Goal: Navigation & Orientation: Find specific page/section

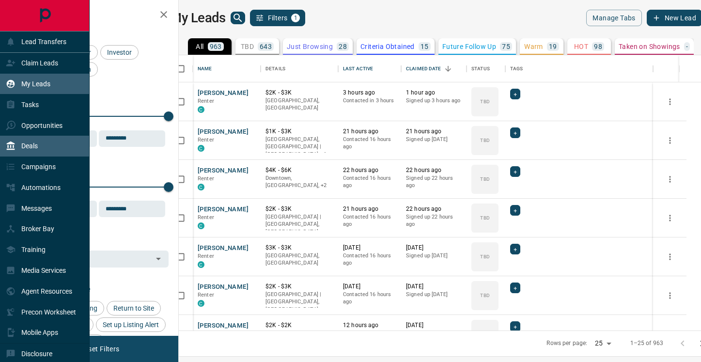
scroll to position [275, 518]
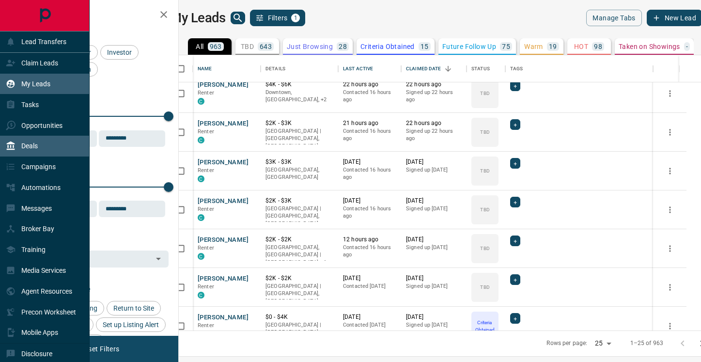
click at [25, 145] on p "Deals" at bounding box center [29, 146] width 16 height 8
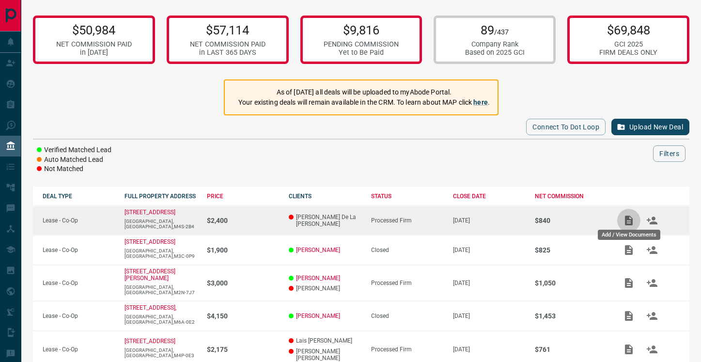
click at [631, 216] on icon "Add / View Documents" at bounding box center [629, 220] width 12 height 12
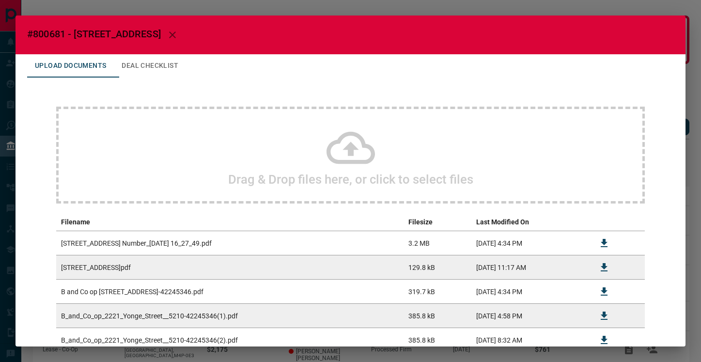
click at [360, 150] on icon at bounding box center [350, 147] width 48 height 48
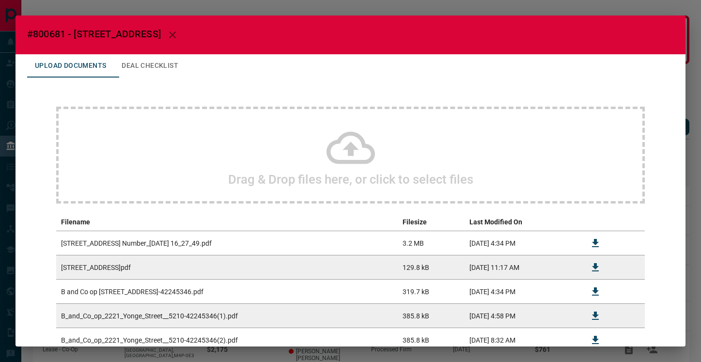
scroll to position [166, 0]
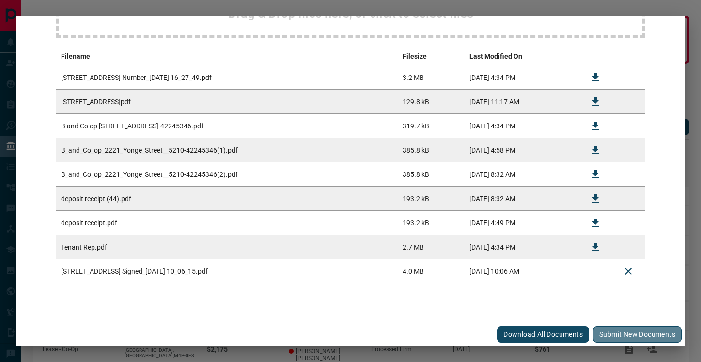
click at [630, 332] on button "Submit new documents" at bounding box center [637, 334] width 89 height 16
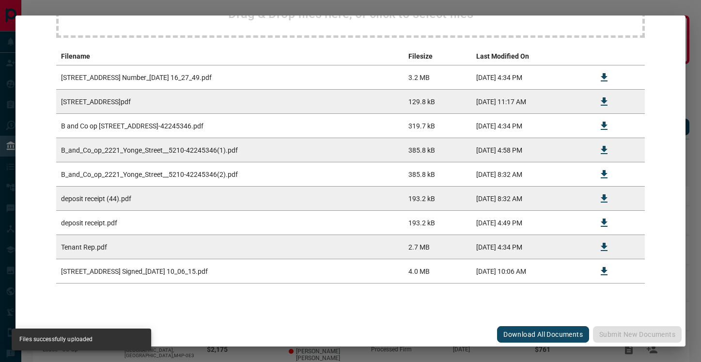
click at [688, 178] on div "#800681 - [STREET_ADDRESS] Upload Documents Deal Checklist Drag & Drop files he…" at bounding box center [350, 181] width 701 height 362
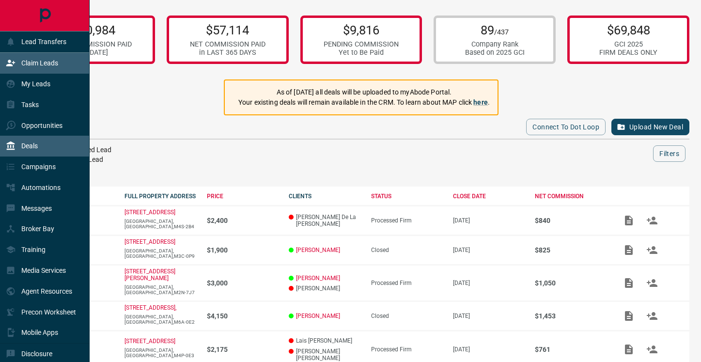
click at [17, 64] on div "Claim Leads" at bounding box center [32, 63] width 52 height 16
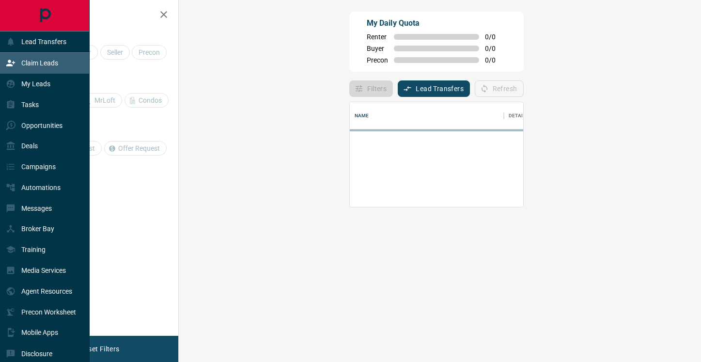
scroll to position [105, 501]
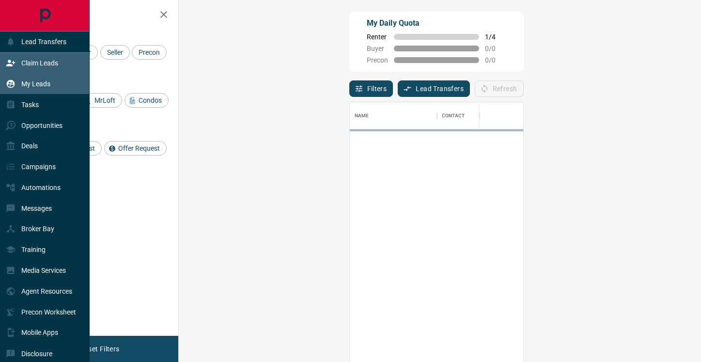
click at [32, 84] on p "My Leads" at bounding box center [35, 84] width 29 height 8
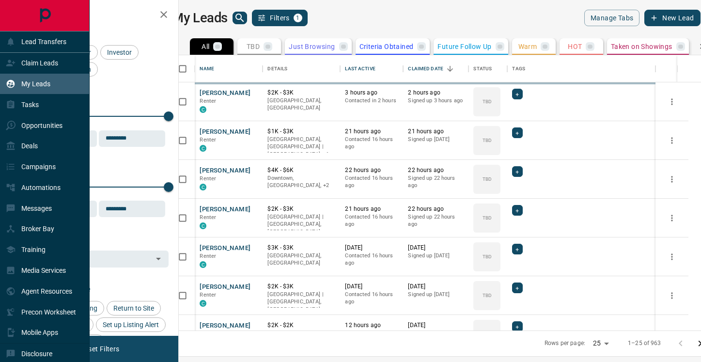
scroll to position [275, 518]
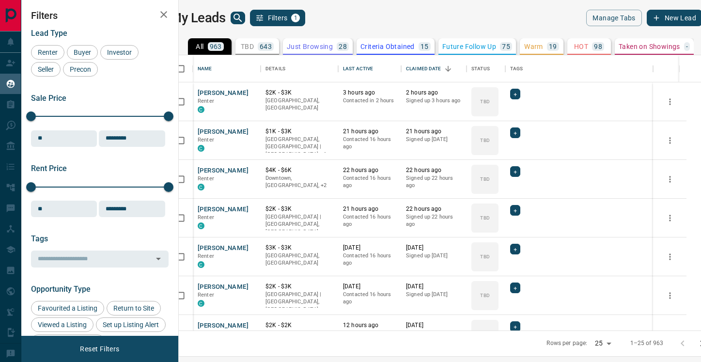
click at [244, 20] on icon "search button" at bounding box center [238, 18] width 12 height 12
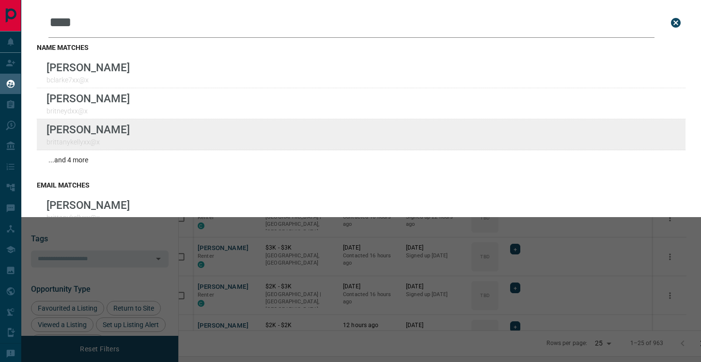
type input "****"
click at [0, 0] on div "Lead Transfers Claim Leads My Leads Tasks Opportunities Deals Campaigns Automat…" at bounding box center [350, 175] width 701 height 350
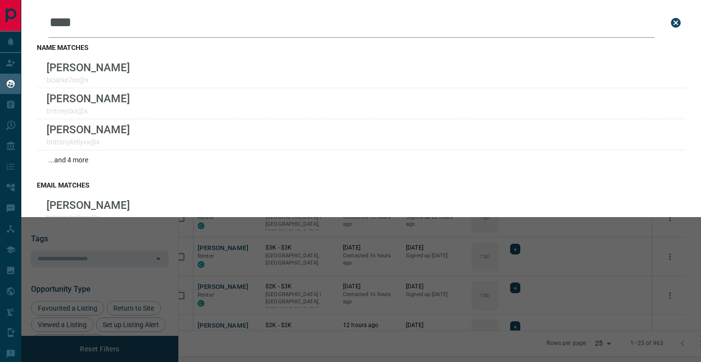
click at [301, 263] on div "Leads Search Bar **** Search for a lead by name, email, phone, or id name match…" at bounding box center [371, 181] width 701 height 362
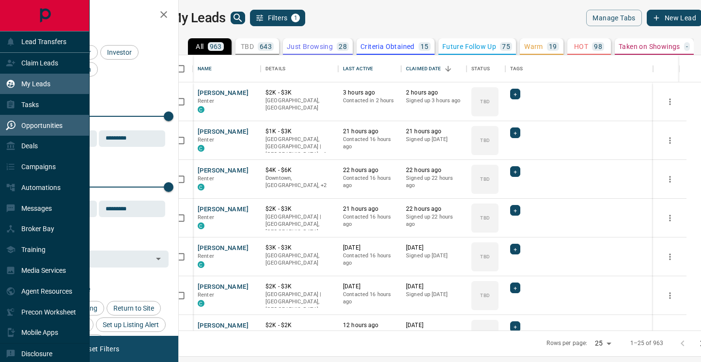
click at [31, 131] on div "Opportunities" at bounding box center [34, 125] width 57 height 16
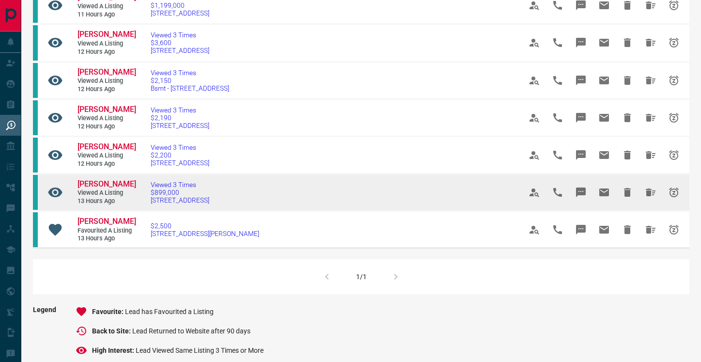
scroll to position [418, 0]
click at [97, 183] on span "[PERSON_NAME]" at bounding box center [106, 184] width 59 height 9
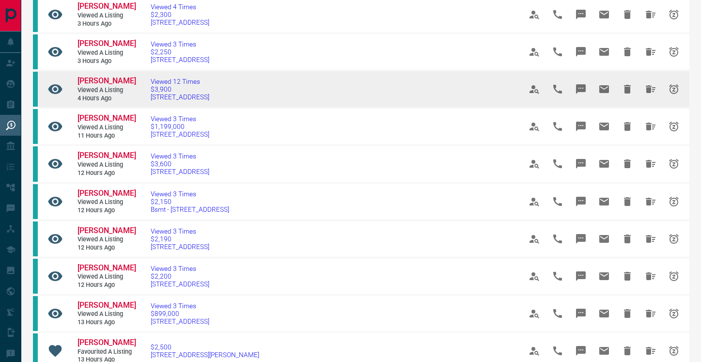
scroll to position [298, 0]
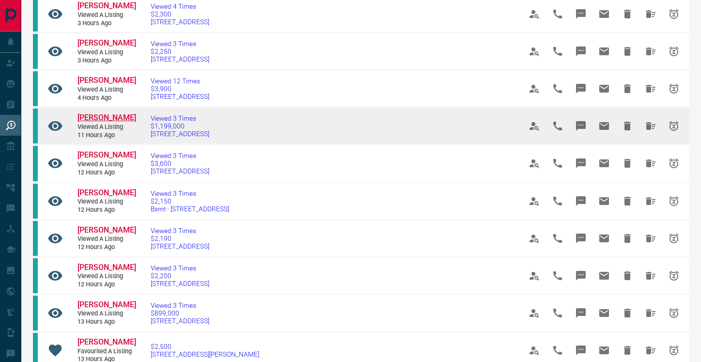
click at [109, 116] on span "[PERSON_NAME]" at bounding box center [106, 117] width 59 height 9
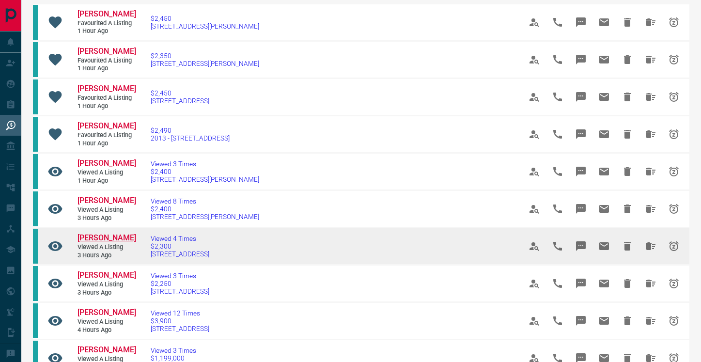
scroll to position [46, 0]
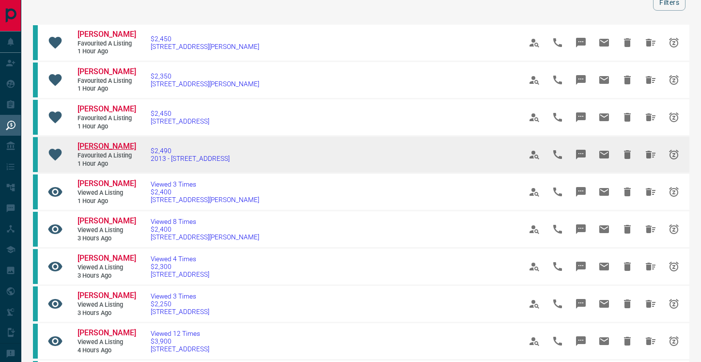
click at [114, 150] on span "[PERSON_NAME]" at bounding box center [106, 145] width 59 height 9
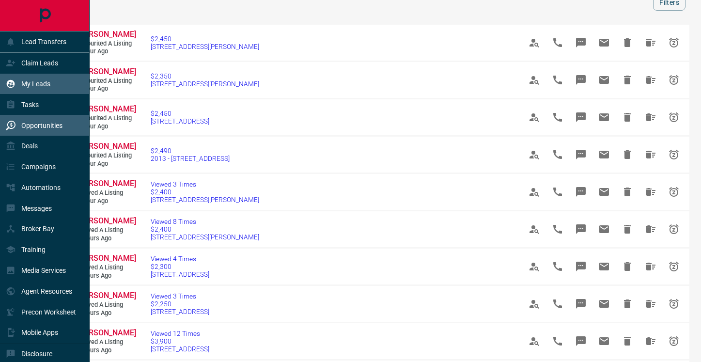
click at [41, 80] on p "My Leads" at bounding box center [35, 84] width 29 height 8
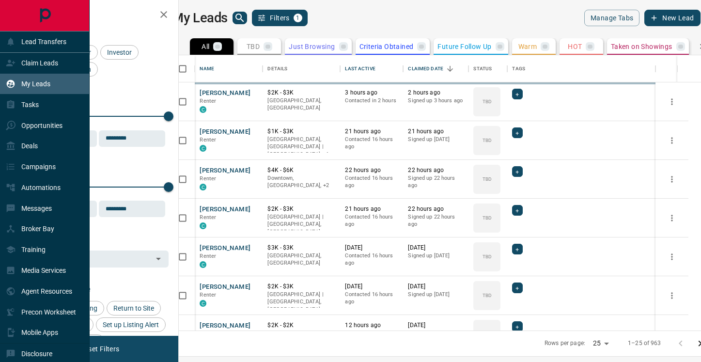
scroll to position [275, 518]
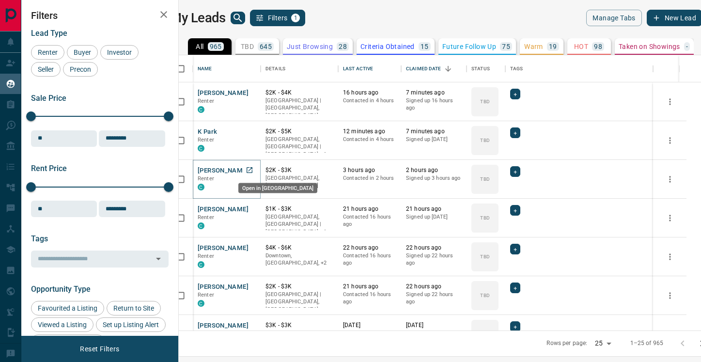
click at [252, 168] on icon "Open in New Tab" at bounding box center [249, 170] width 6 height 6
click at [252, 129] on icon "Open in New Tab" at bounding box center [249, 131] width 6 height 6
click at [253, 92] on icon "Open in New Tab" at bounding box center [249, 93] width 8 height 8
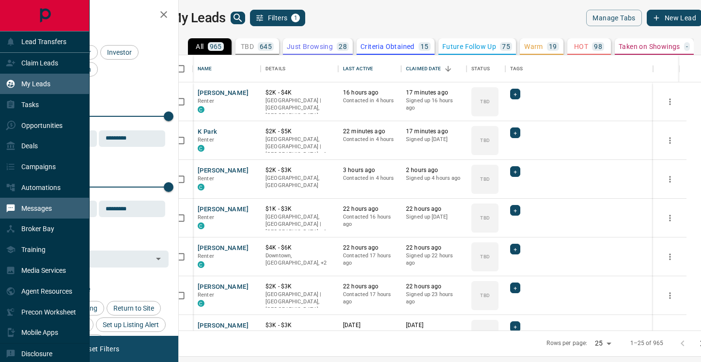
click at [46, 205] on p "Messages" at bounding box center [36, 208] width 31 height 8
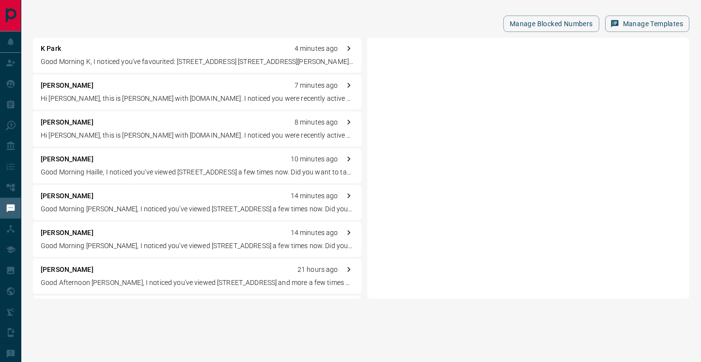
click at [176, 67] on div "K Park 4 minutes ago Good Morning K, I noticed you've favourited: [STREET_ADDRE…" at bounding box center [197, 55] width 328 height 35
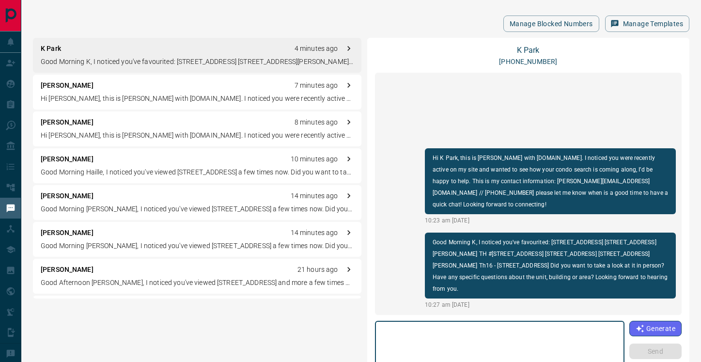
click at [160, 93] on p "Hi [PERSON_NAME], this is [PERSON_NAME] with [DOMAIN_NAME]. I noticed you were …" at bounding box center [197, 98] width 313 height 10
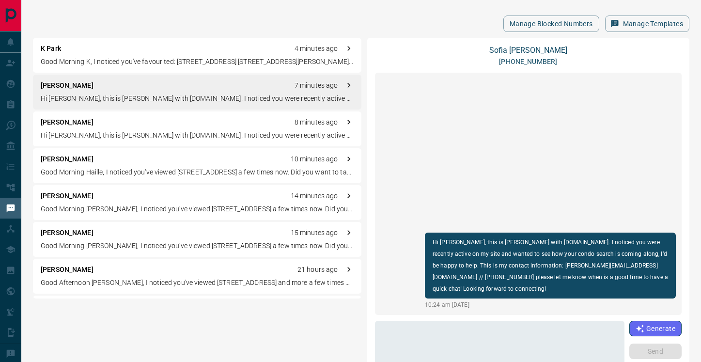
click at [148, 133] on p "Hi [PERSON_NAME], this is [PERSON_NAME] with [DOMAIN_NAME]. I noticed you were …" at bounding box center [197, 135] width 313 height 10
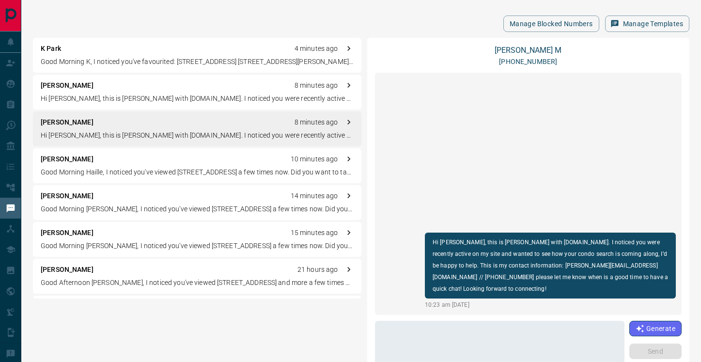
click at [144, 170] on p "Good Morning Haille, I noticed you've viewed [STREET_ADDRESS] a few times now. …" at bounding box center [197, 172] width 313 height 10
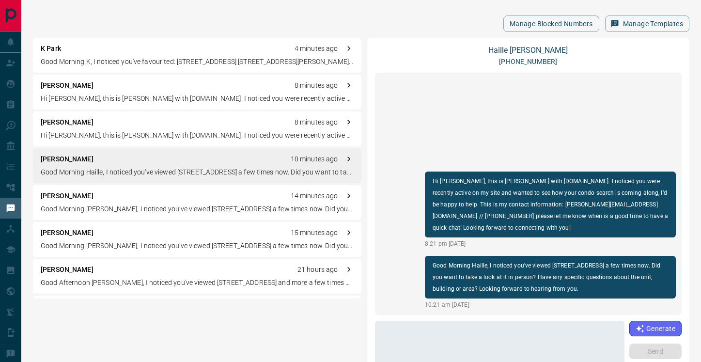
click at [129, 200] on div "[PERSON_NAME] 14 minutes ago" at bounding box center [197, 196] width 313 height 10
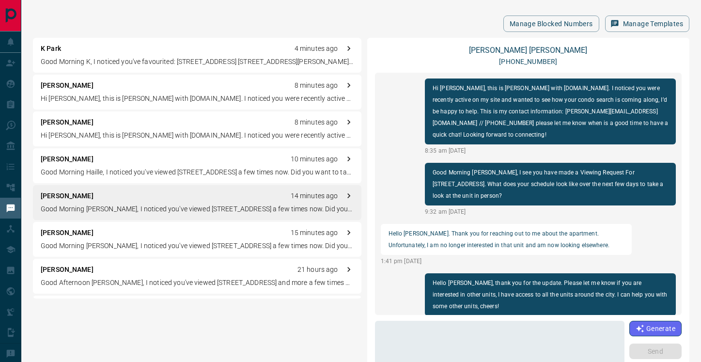
scroll to position [128, 0]
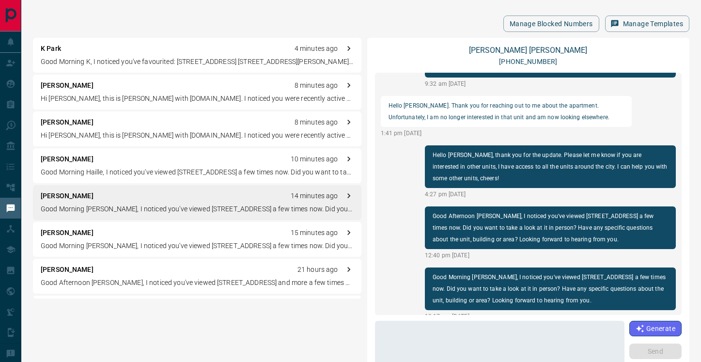
click at [204, 238] on div "[PERSON_NAME] 15 minutes ago Good Morning [PERSON_NAME], I noticed you've viewe…" at bounding box center [197, 239] width 328 height 35
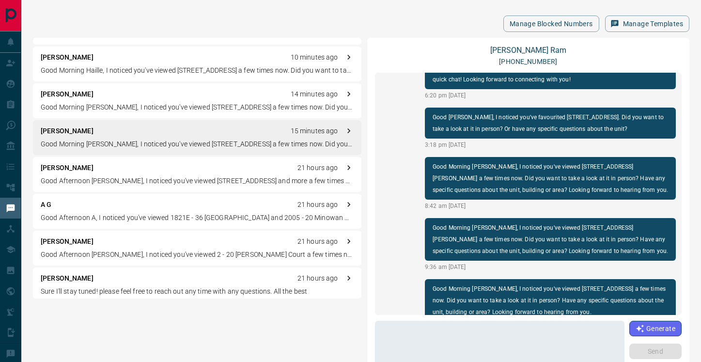
scroll to position [103, 0]
click at [172, 212] on p "Good Afternoon A, I noticed you've viewed 1821E - 36 [GEOGRAPHIC_DATA] and 2005…" at bounding box center [197, 217] width 313 height 10
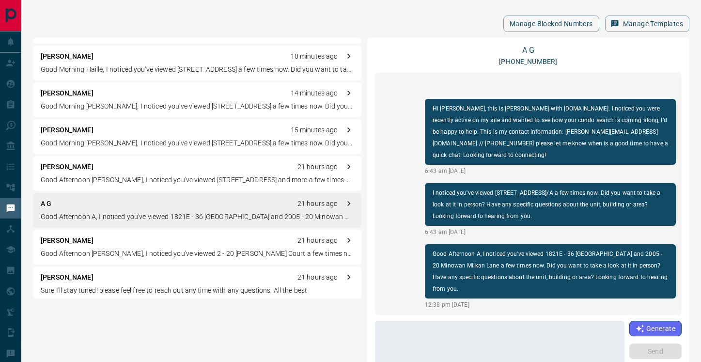
scroll to position [137, 0]
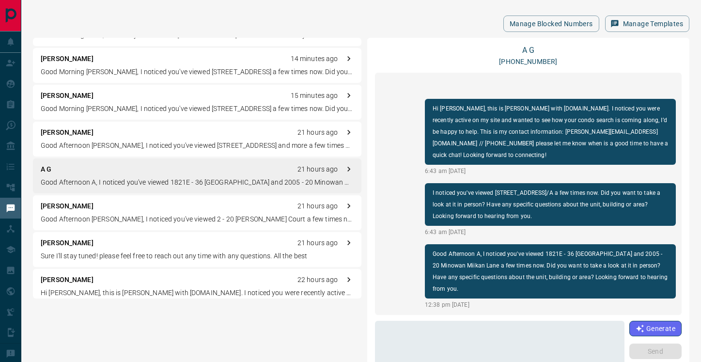
click at [147, 216] on p "Good Afternoon [PERSON_NAME], I noticed you've viewed 2 - 20 [PERSON_NAME] Cour…" at bounding box center [197, 219] width 313 height 10
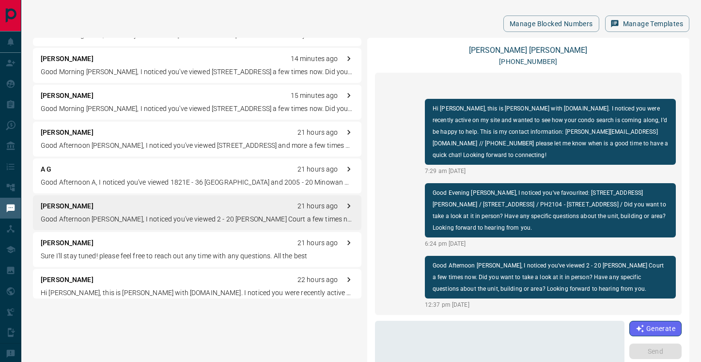
scroll to position [181, 0]
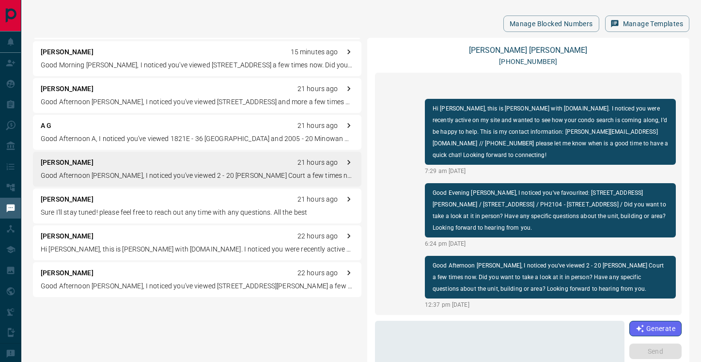
click at [127, 214] on p "Sure I'll stay tuned! please feel free to reach out any time with any questions…" at bounding box center [197, 212] width 313 height 10
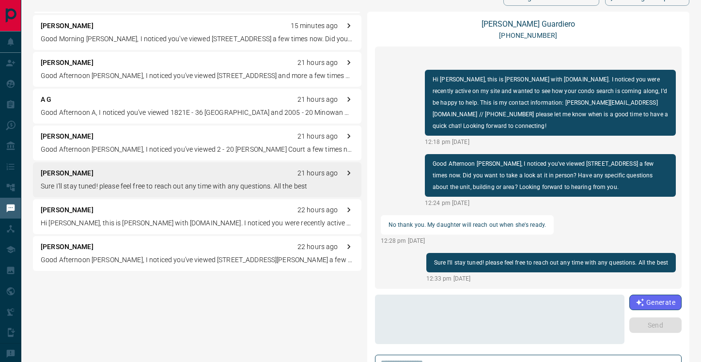
scroll to position [27, 0]
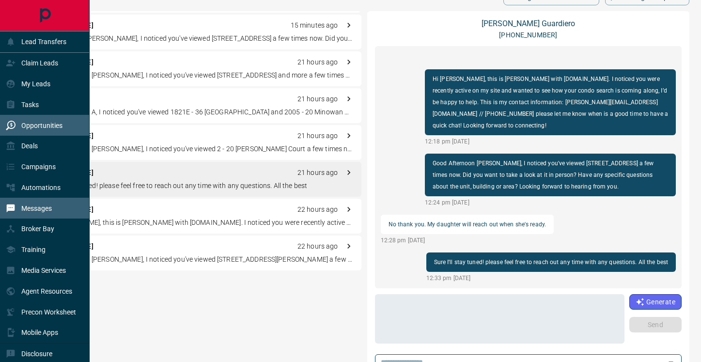
click at [22, 123] on p "Opportunities" at bounding box center [41, 126] width 41 height 8
